Goal: Find specific page/section: Find specific page/section

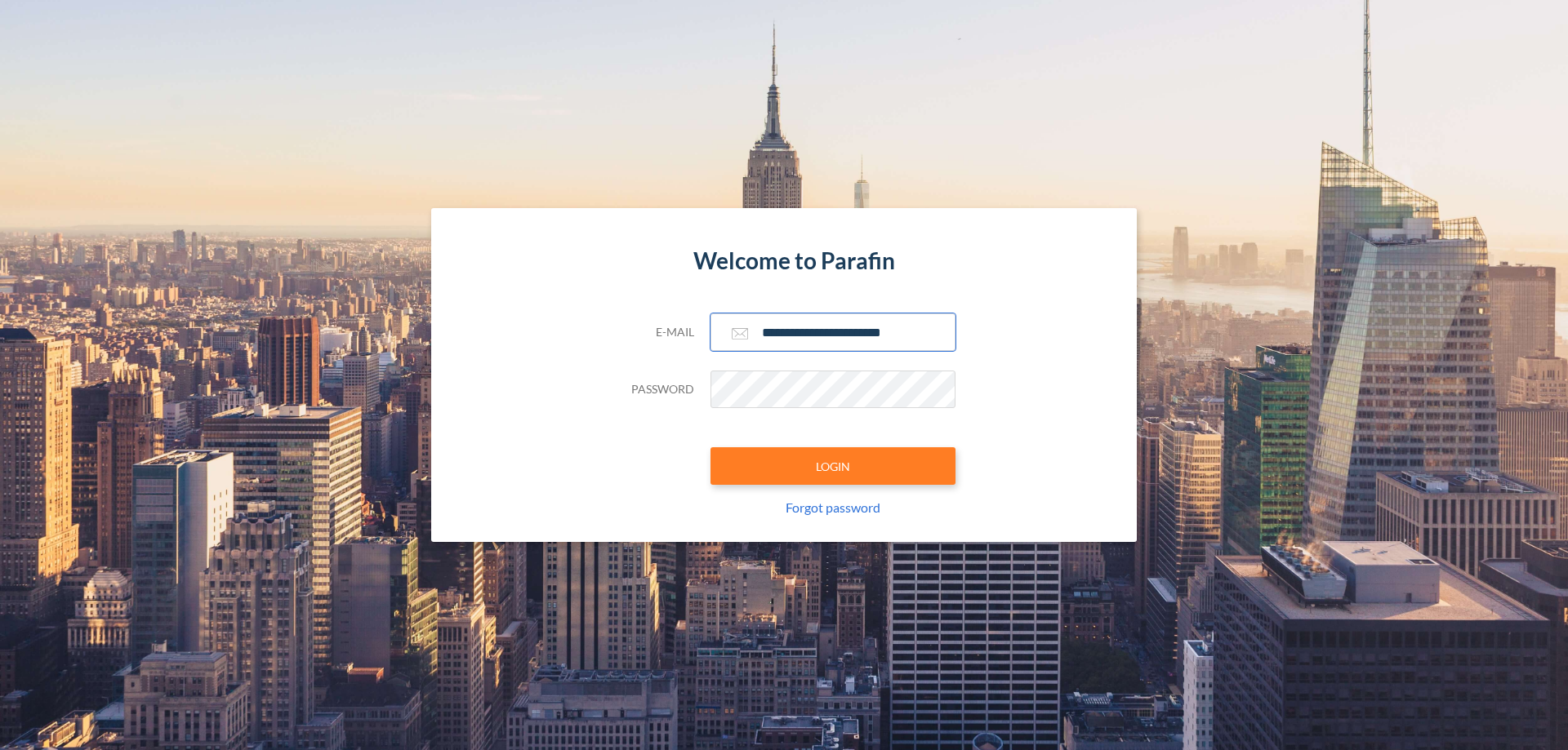
type input "**********"
click at [833, 466] on button "LOGIN" at bounding box center [833, 466] width 245 height 38
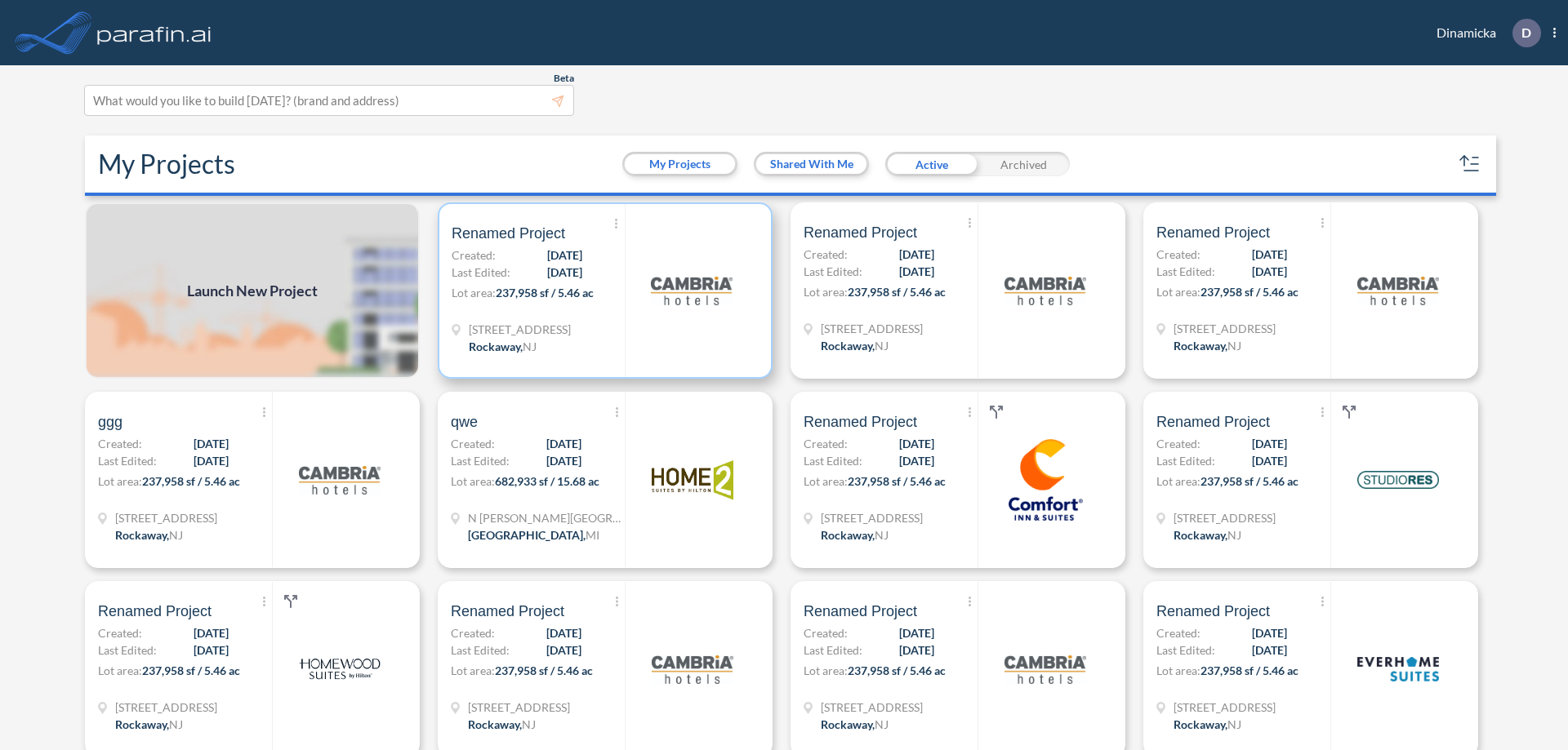
scroll to position [4, 0]
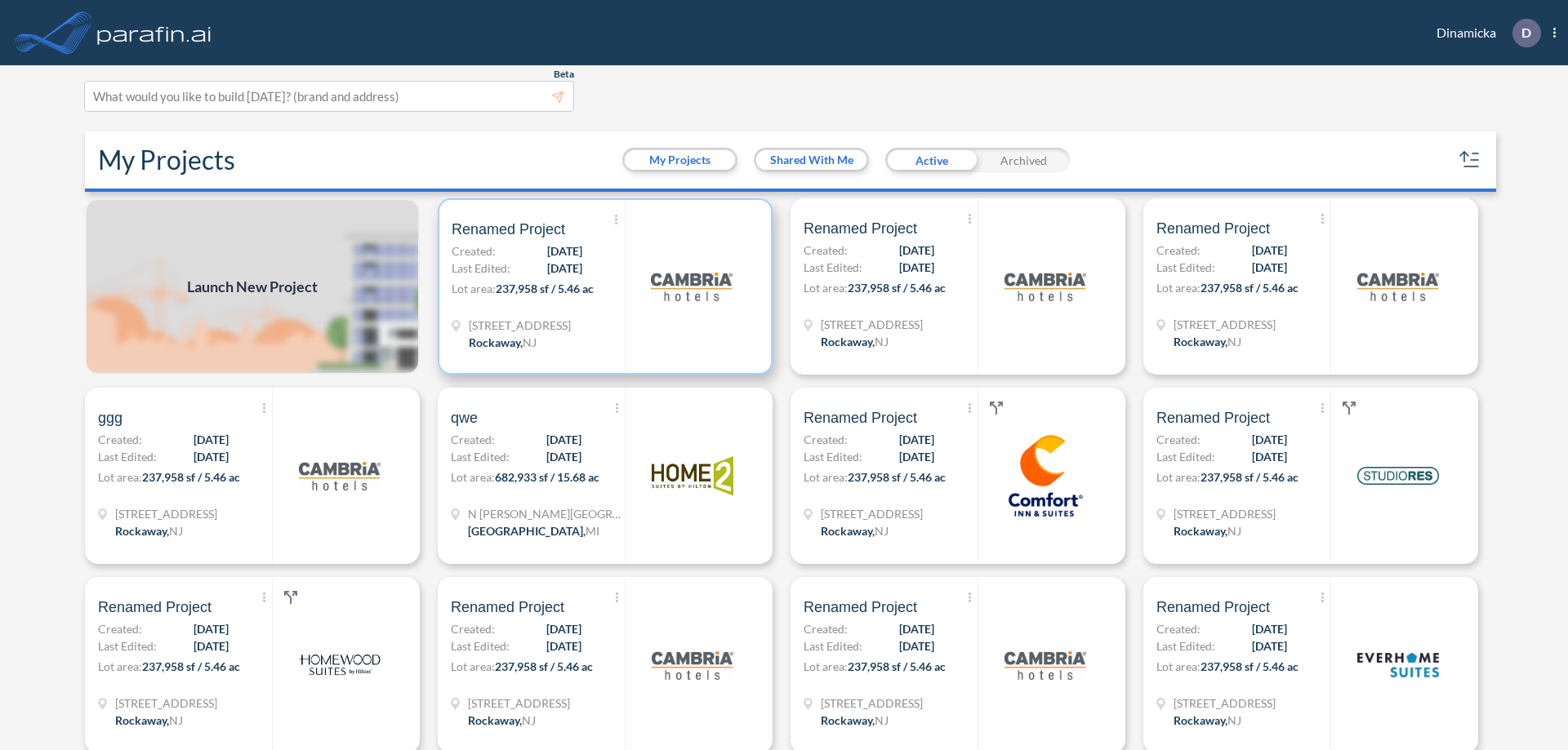
click at [602, 287] on p "Lot area: 237,958 sf / 5.46 ac" at bounding box center [538, 292] width 173 height 24
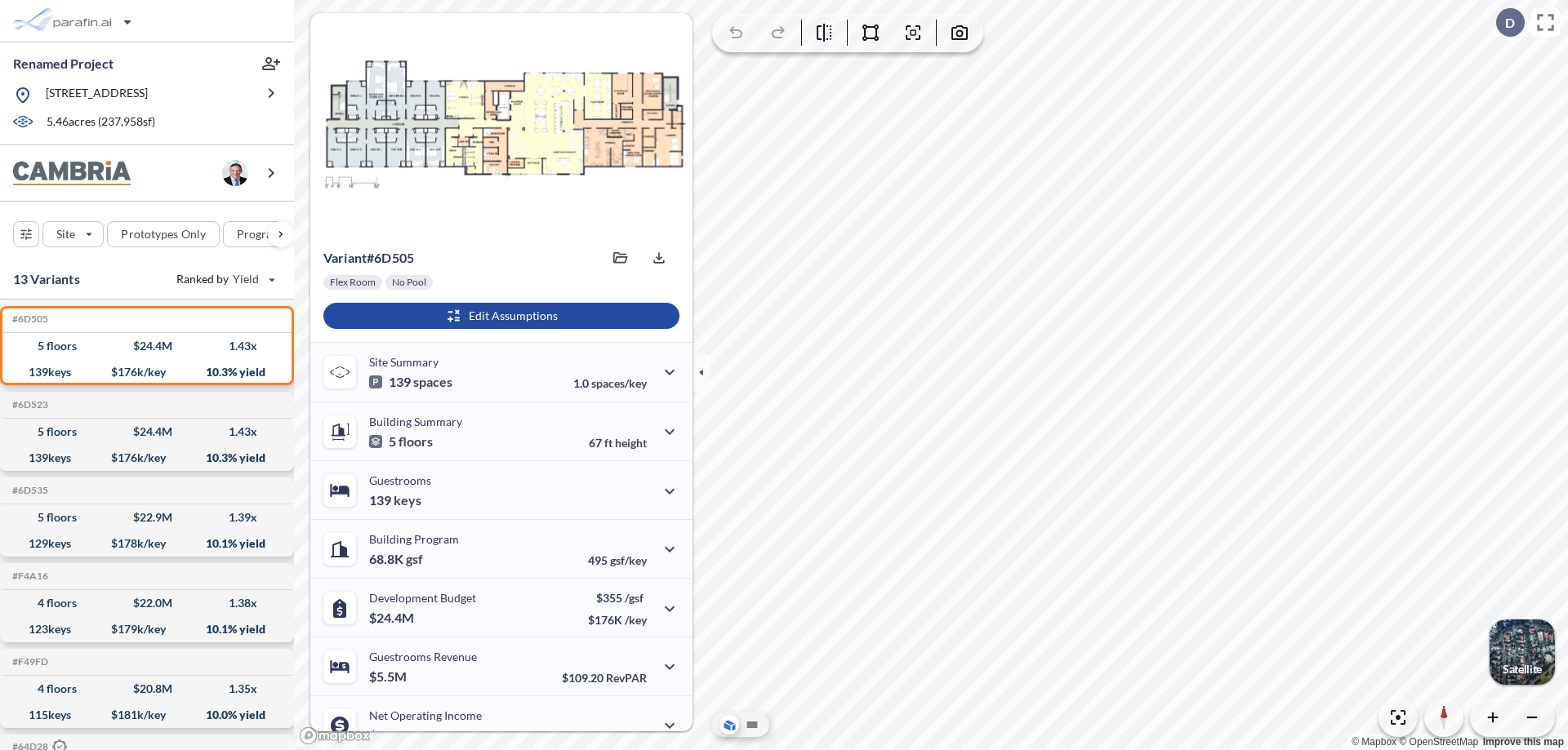
scroll to position [83, 0]
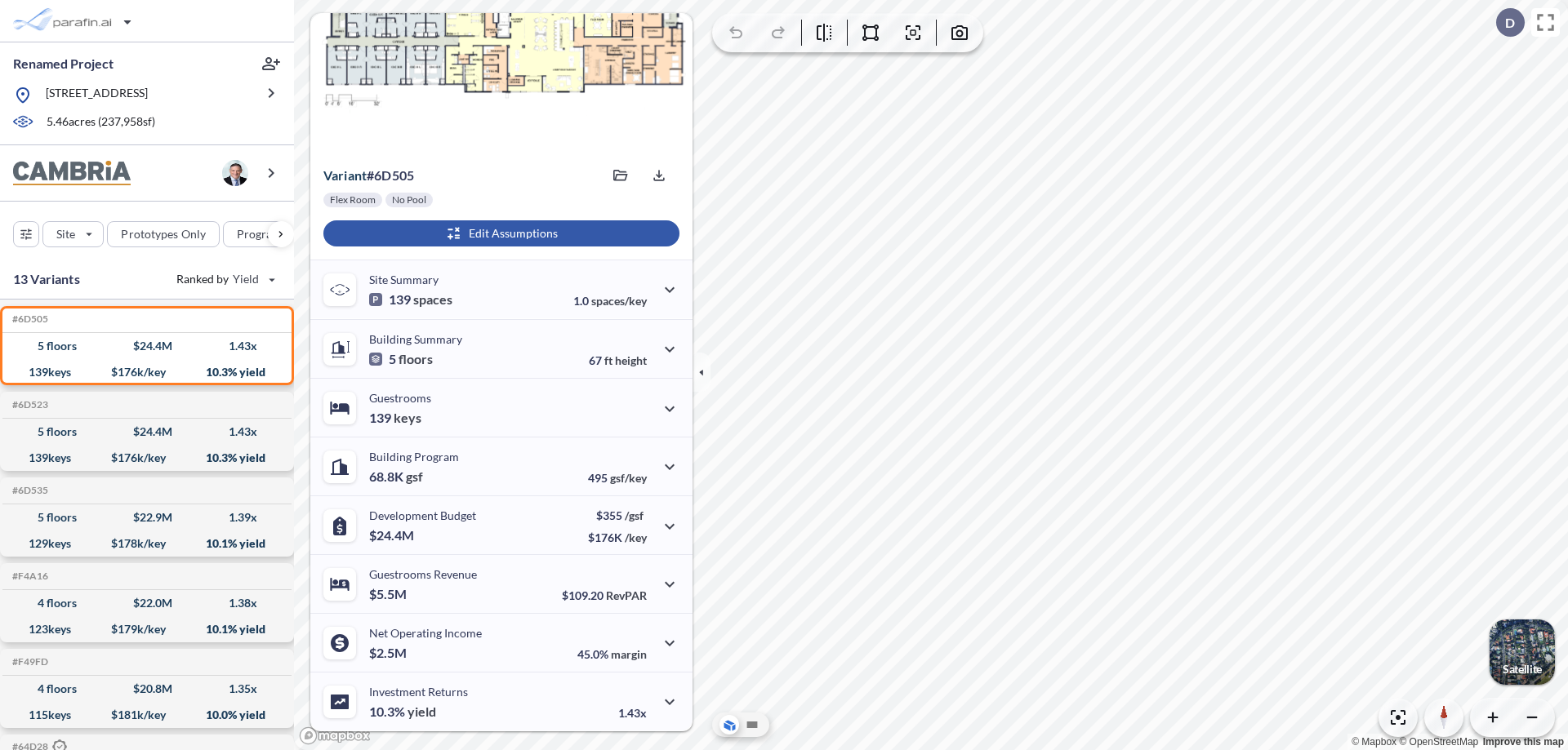
click at [499, 234] on div "button" at bounding box center [501, 234] width 356 height 26
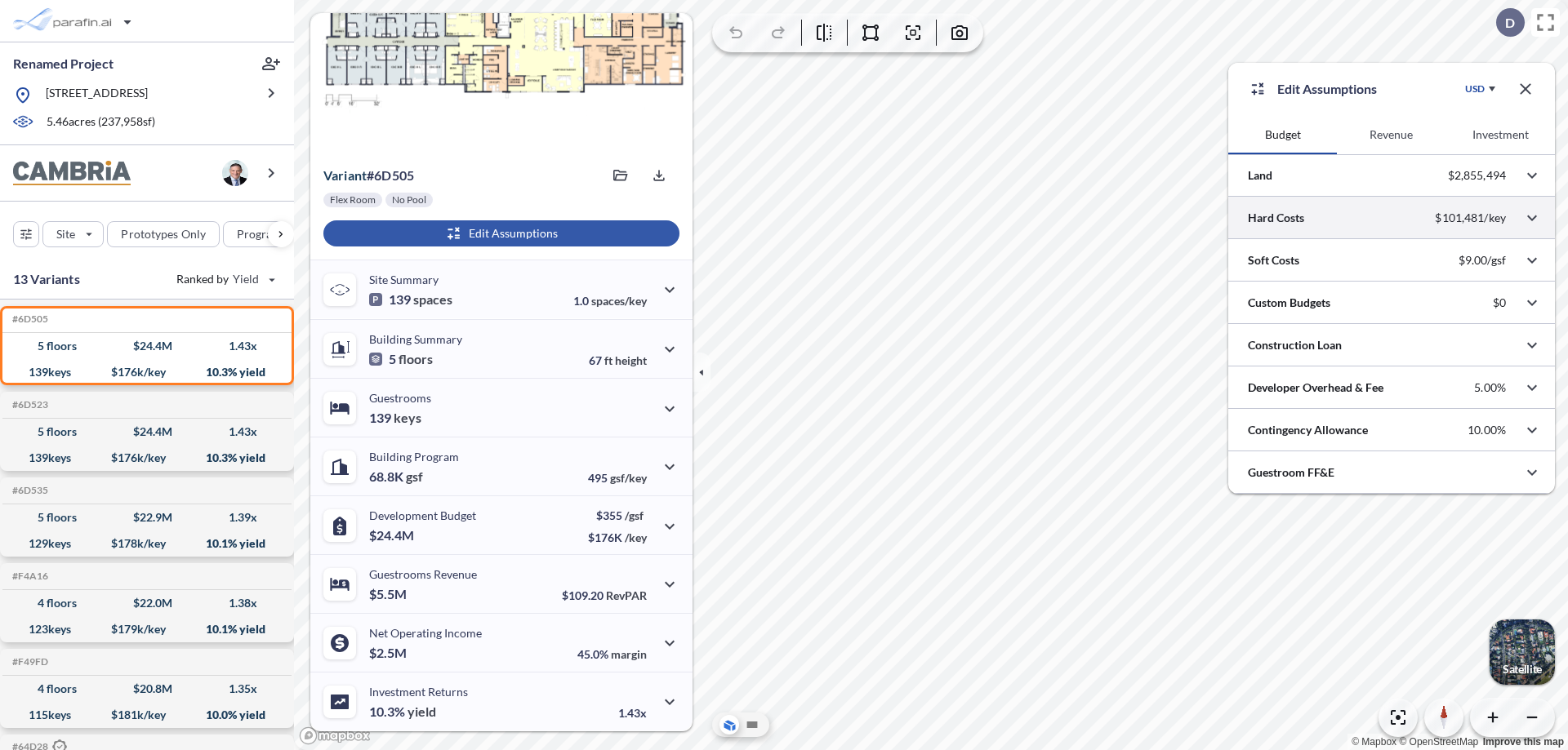
click at [1391, 218] on div at bounding box center [1391, 217] width 326 height 41
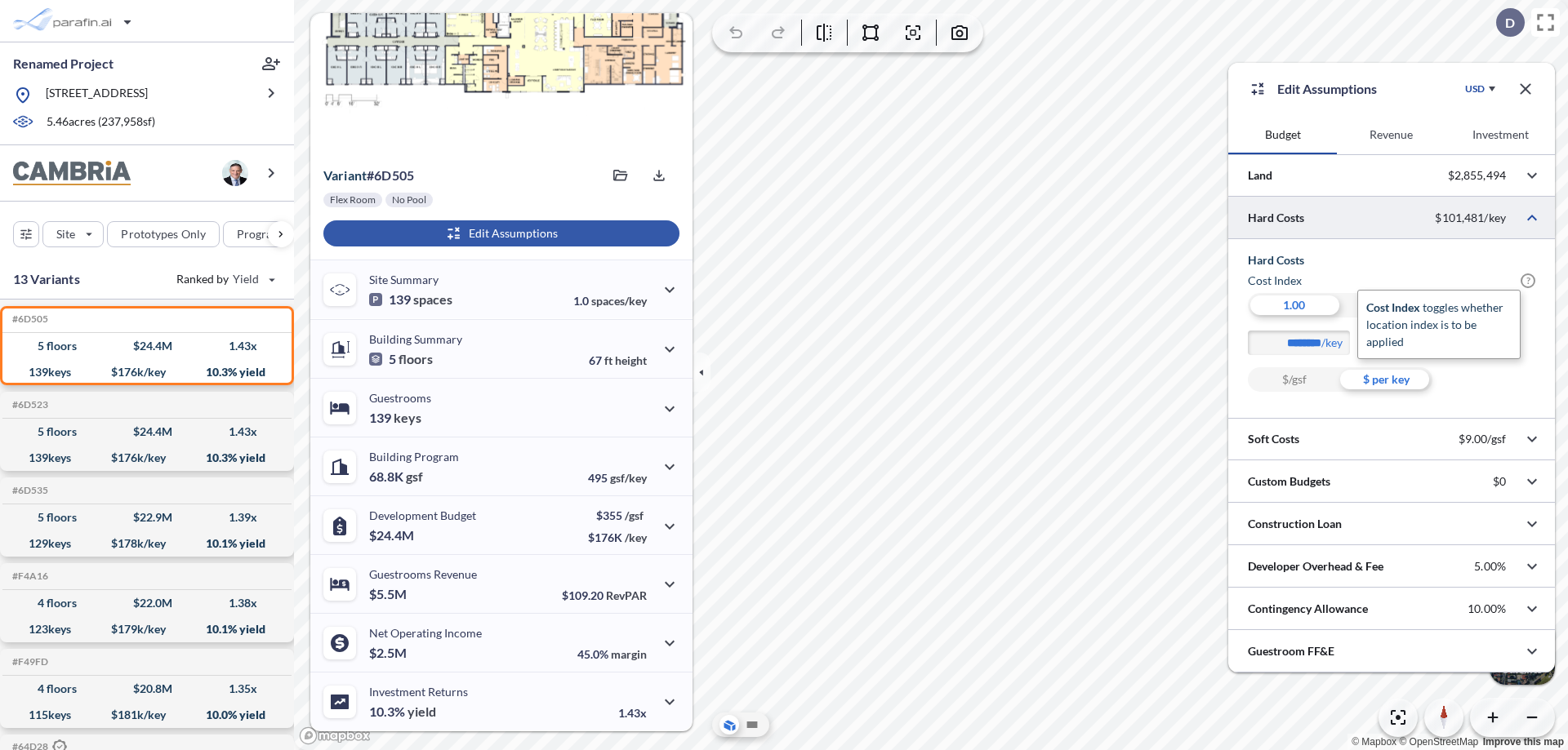
click at [1528, 280] on span "?" at bounding box center [1528, 280] width 15 height 15
